Goal: Information Seeking & Learning: Learn about a topic

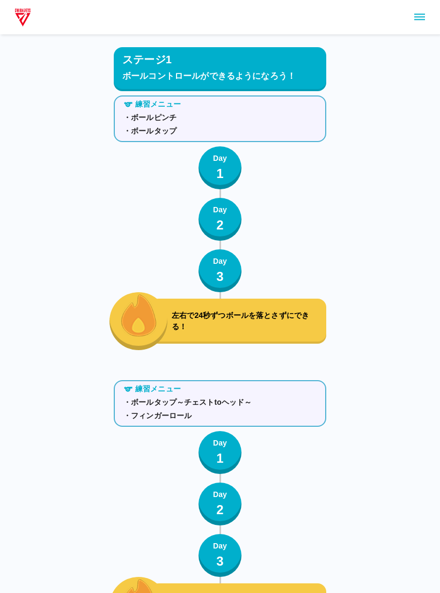
scroll to position [2832, 0]
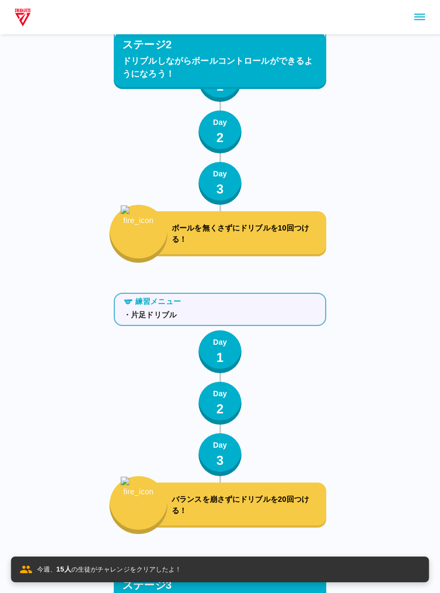
scroll to position [2883, 0]
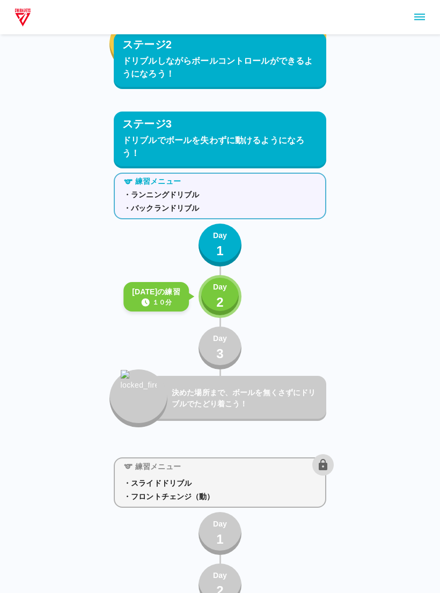
click at [127, 575] on div "練習メニュー ・スライドドリブル ・フロントチェンジ（動） Day 1 Day 2 Day 3 決めた場所まで、ボールを無くさずにドリブルでたどり着こう！" at bounding box center [220, 584] width 212 height 263
click at [231, 311] on button "Day 2" at bounding box center [219, 296] width 43 height 43
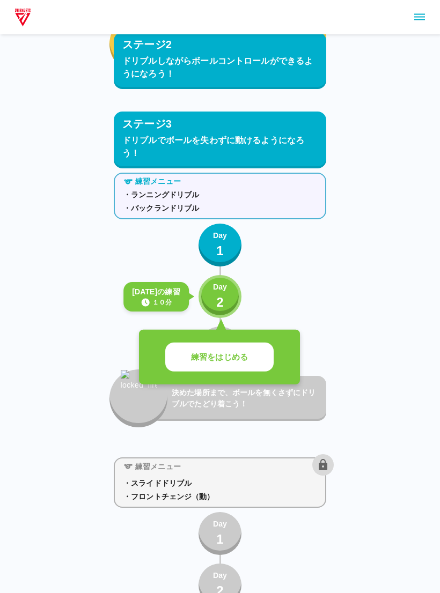
click at [227, 340] on div "練習をはじめる" at bounding box center [219, 357] width 161 height 55
click at [234, 371] on button "練習をはじめる" at bounding box center [219, 357] width 108 height 29
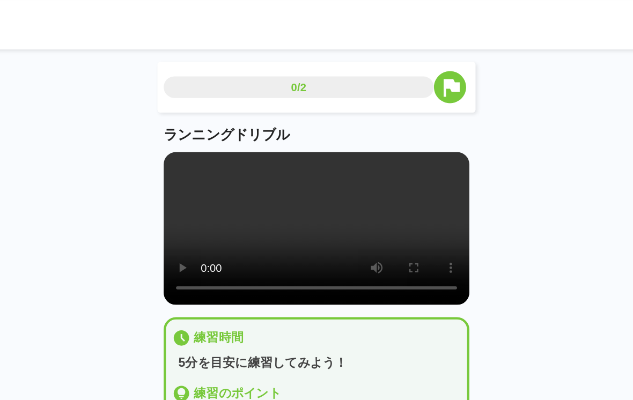
click at [210, 181] on video at bounding box center [316, 159] width 212 height 106
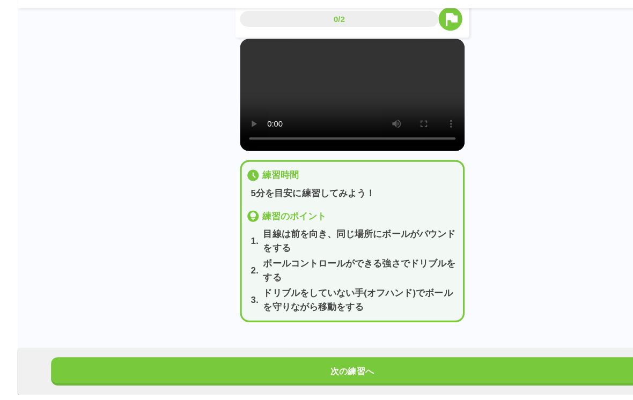
scroll to position [12, 0]
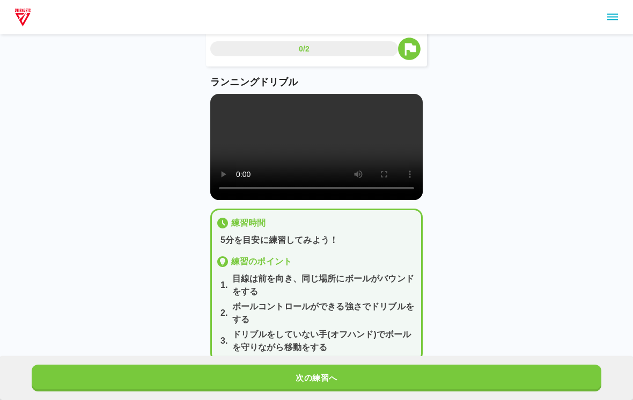
click at [439, 360] on div "0/2 ランニングドリブル 練習時間 5分を目安に練習してみよう！ 練習のポイント 1 . 目線は前を向き、同じ場所にボールがバウンドをする 2 . ボールコ…" at bounding box center [316, 183] width 633 height 391
click at [435, 374] on div "次の練習へ" at bounding box center [316, 378] width 633 height 44
click at [439, 392] on button "次の練習へ" at bounding box center [317, 378] width 570 height 27
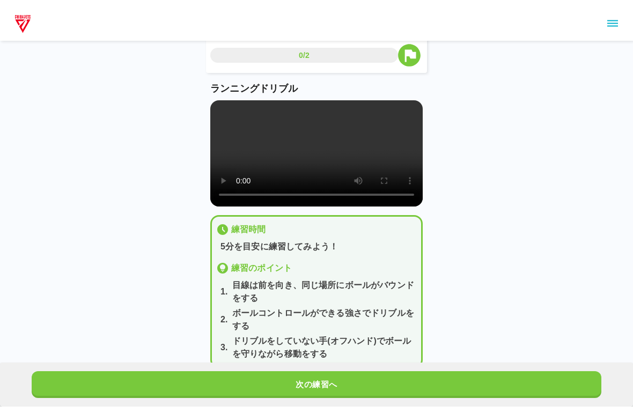
scroll to position [0, 0]
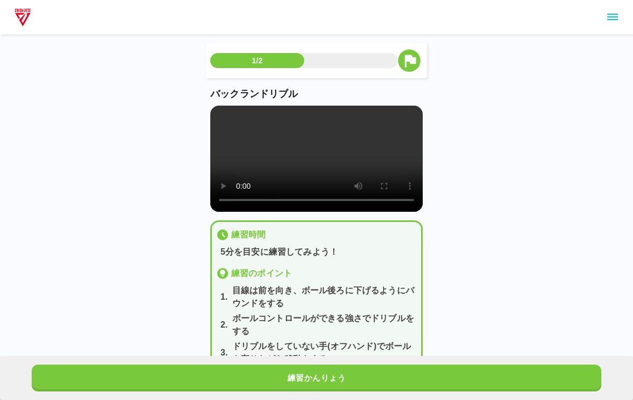
click at [305, 166] on video at bounding box center [316, 159] width 212 height 106
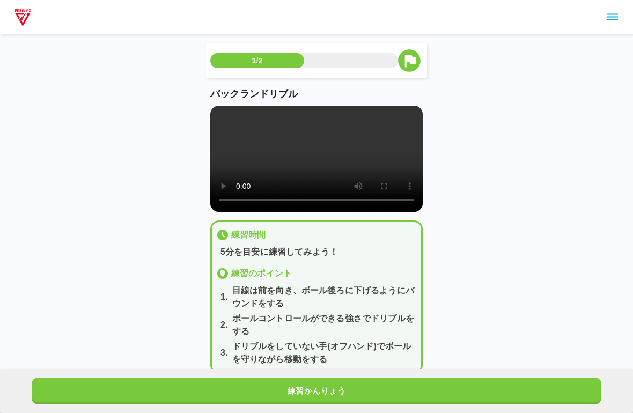
click at [219, 127] on video at bounding box center [316, 159] width 212 height 106
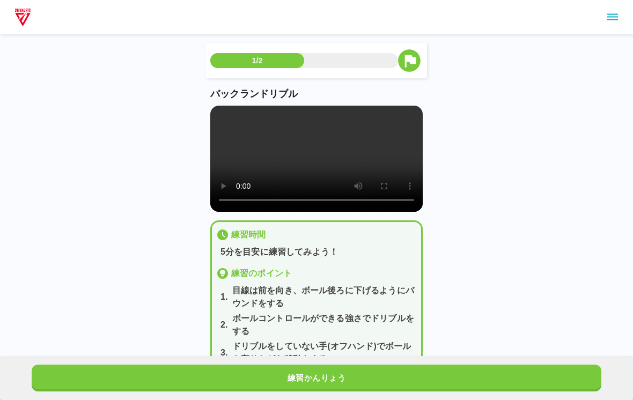
click at [246, 363] on div "練習かんりょう" at bounding box center [316, 378] width 633 height 44
click at [220, 369] on button "練習かんりょう" at bounding box center [317, 378] width 570 height 27
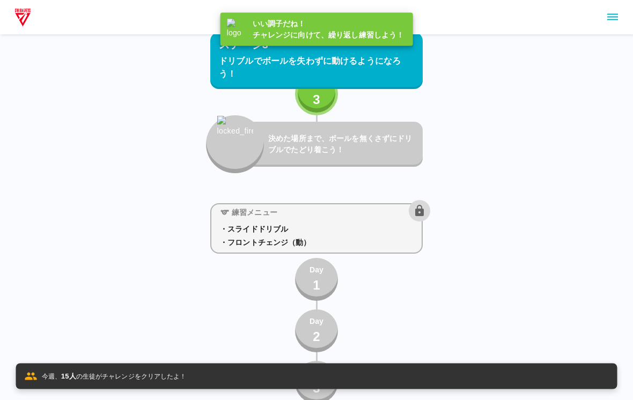
scroll to position [3139, 0]
